Goal: Task Accomplishment & Management: Manage account settings

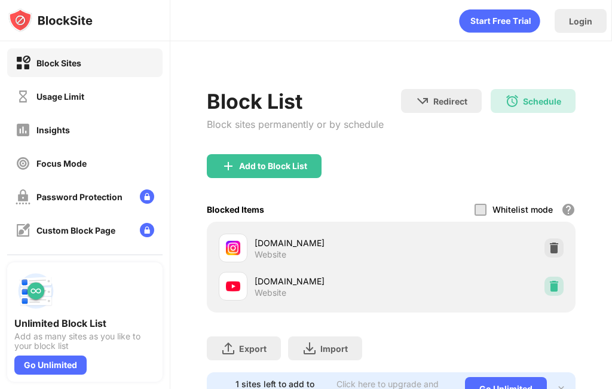
click at [549, 285] on img at bounding box center [554, 286] width 12 height 12
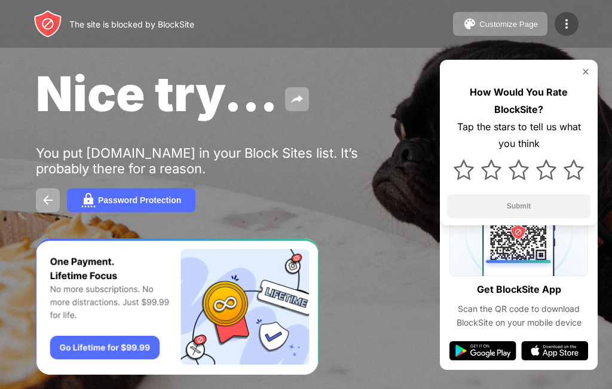
click at [556, 20] on div at bounding box center [566, 24] width 24 height 24
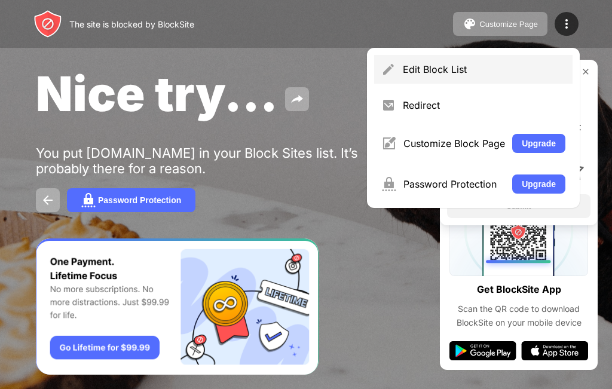
click at [482, 78] on div "Edit Block List" at bounding box center [473, 69] width 198 height 29
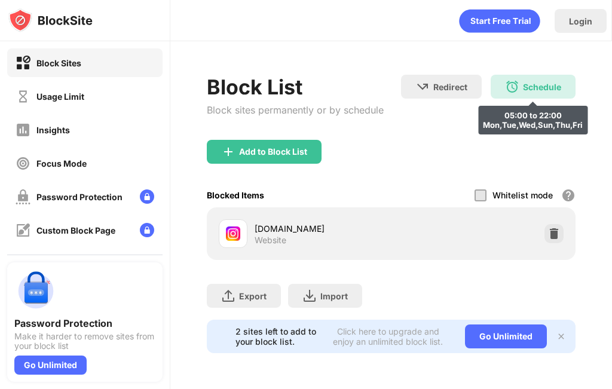
click at [525, 80] on div "Schedule 05:00 to 22:00 Mon,Tue,Wed,Sun,Thu,Fri" at bounding box center [533, 87] width 85 height 24
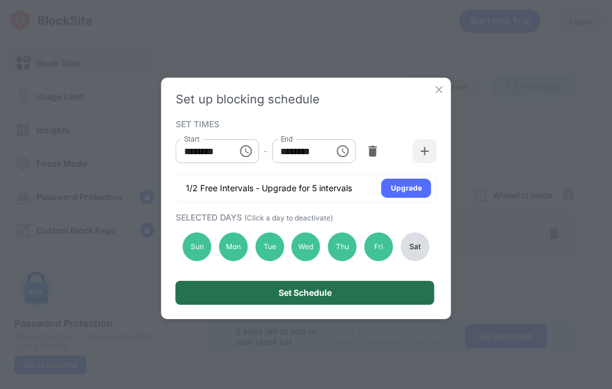
click at [341, 293] on div "Set Schedule" at bounding box center [305, 293] width 259 height 24
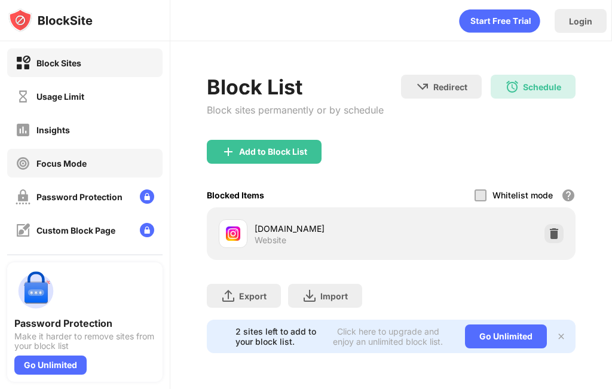
click at [82, 165] on div "Focus Mode" at bounding box center [61, 163] width 50 height 10
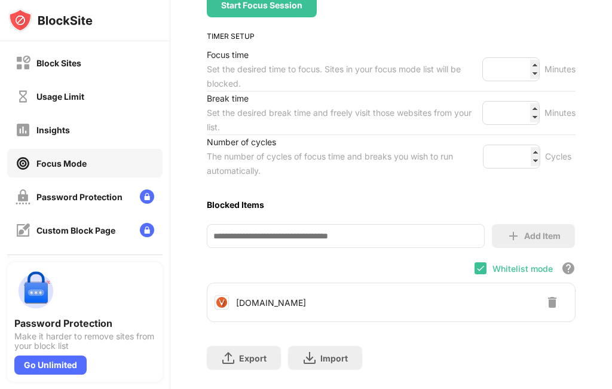
scroll to position [206, 0]
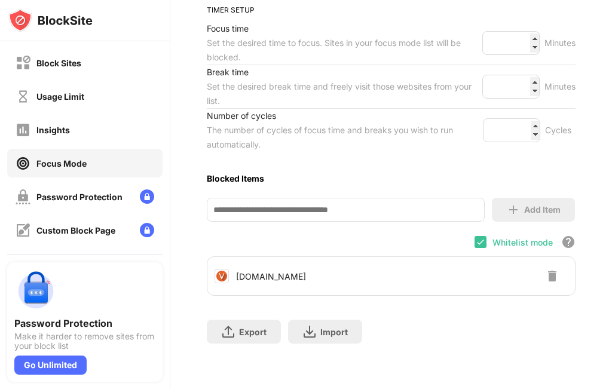
click at [545, 270] on img at bounding box center [552, 276] width 14 height 14
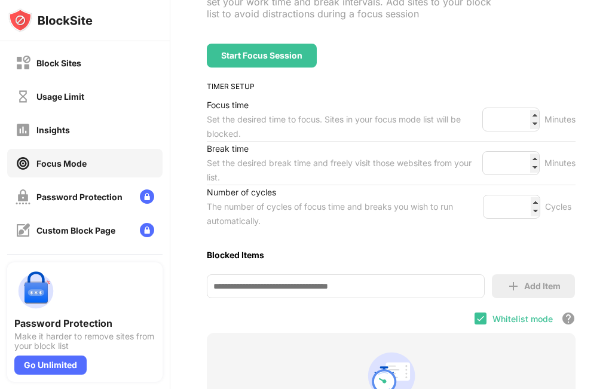
scroll to position [0, 0]
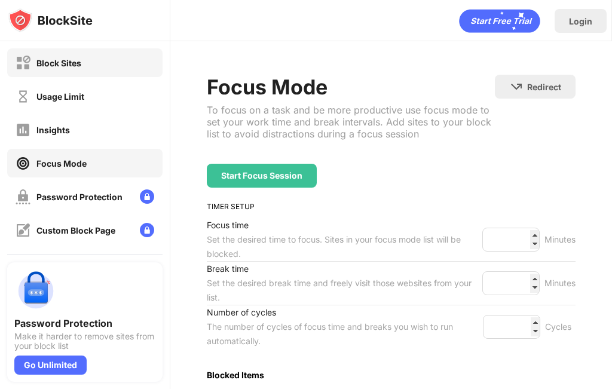
drag, startPoint x: 89, startPoint y: 73, endPoint x: 128, endPoint y: 28, distance: 59.7
click at [89, 72] on div "Block Sites" at bounding box center [84, 62] width 155 height 29
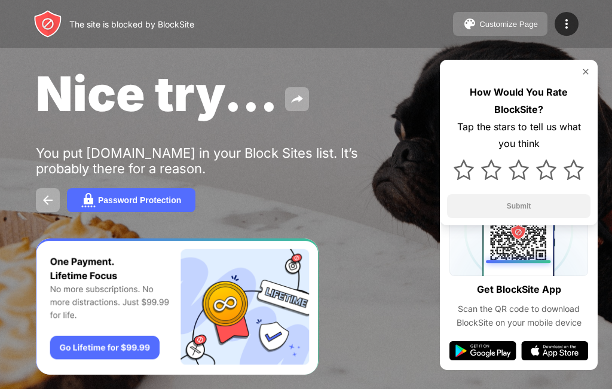
click at [495, 21] on div "Customize Page" at bounding box center [508, 24] width 59 height 9
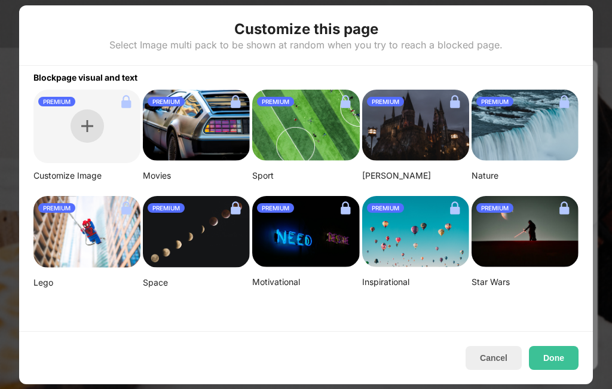
click at [82, 125] on img at bounding box center [87, 126] width 12 height 12
click at [502, 360] on button "Cancel" at bounding box center [493, 358] width 56 height 24
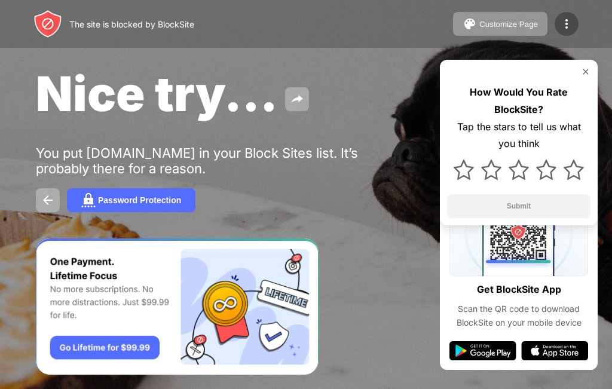
click at [563, 34] on div at bounding box center [566, 24] width 24 height 24
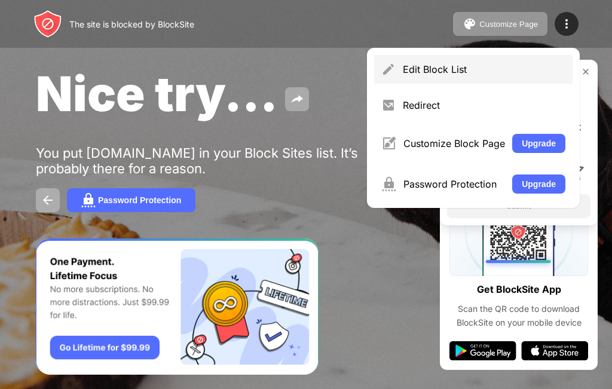
click at [443, 66] on div "Edit Block List" at bounding box center [484, 69] width 163 height 12
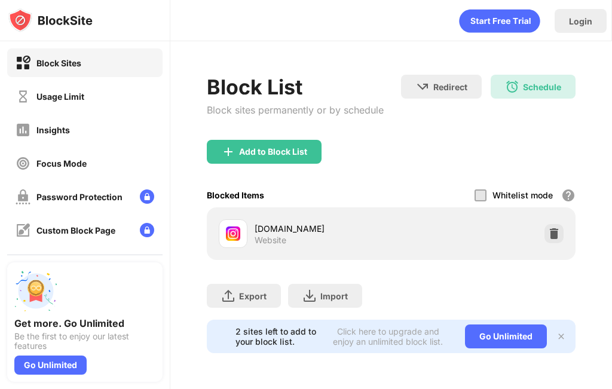
click at [254, 39] on div "Login" at bounding box center [391, 20] width 442 height 41
